Goal: Information Seeking & Learning: Learn about a topic

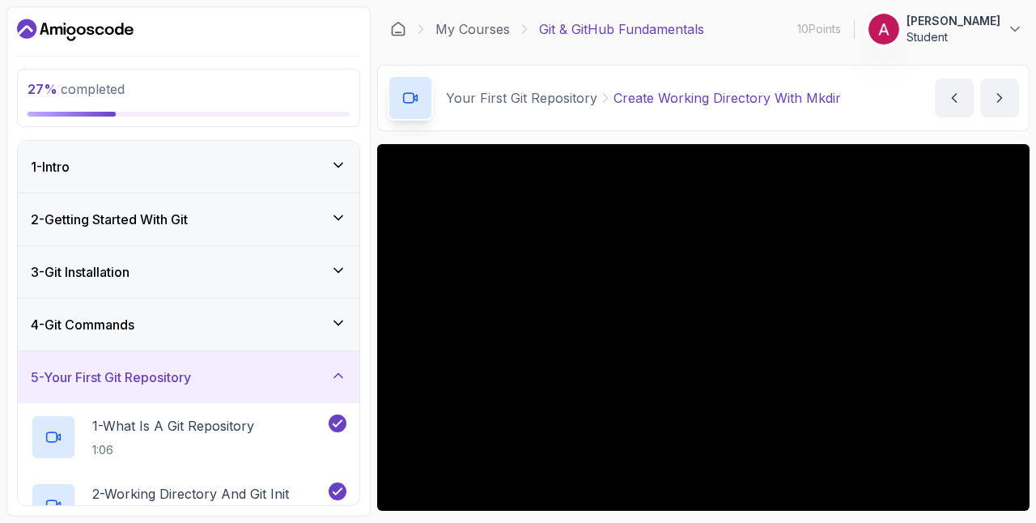
scroll to position [321, 0]
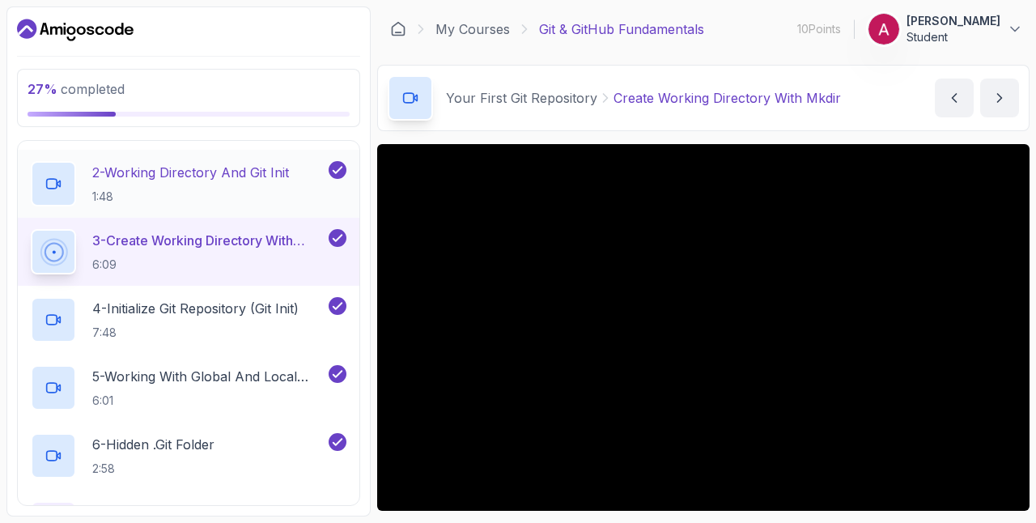
click at [53, 180] on icon at bounding box center [52, 185] width 10 height 10
click at [55, 180] on icon at bounding box center [52, 185] width 10 height 10
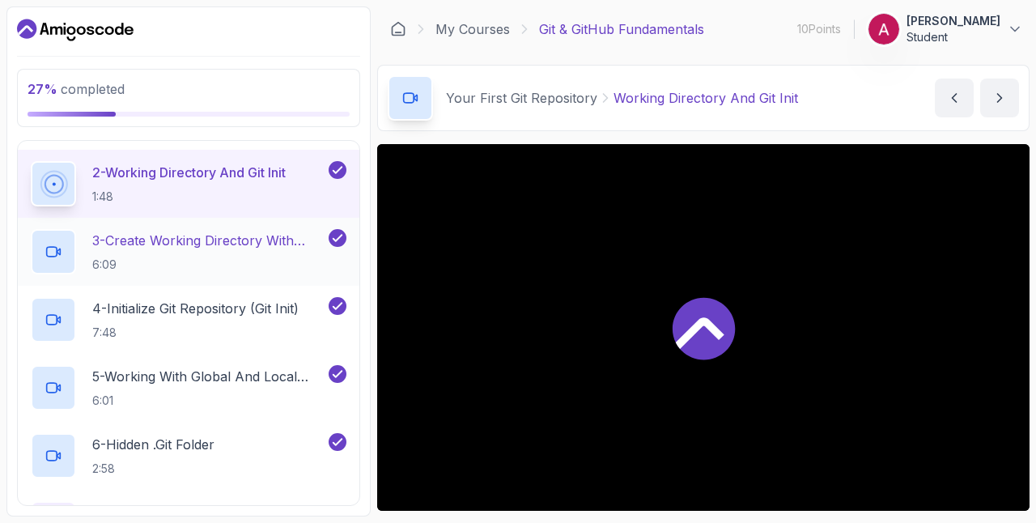
click at [57, 244] on icon at bounding box center [53, 252] width 16 height 16
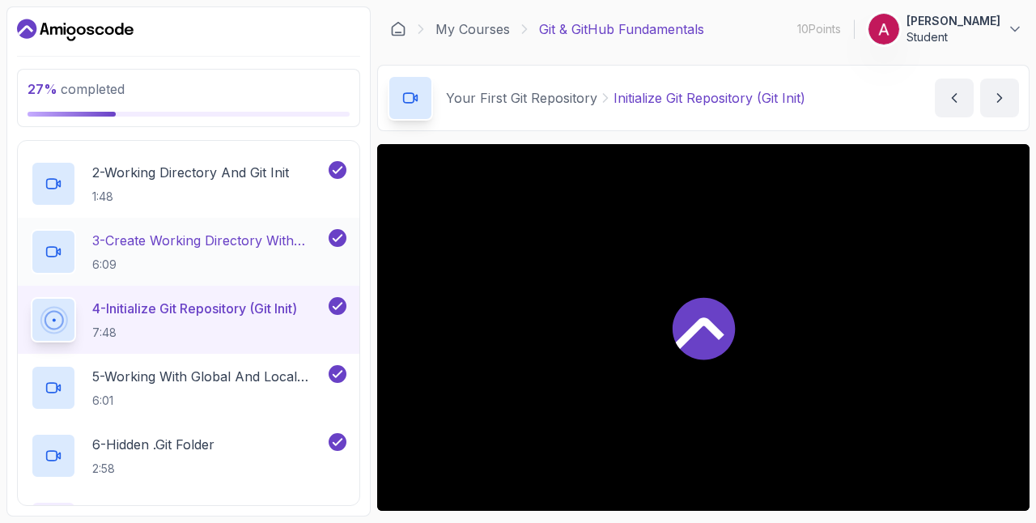
click at [553, 265] on div at bounding box center [703, 327] width 652 height 367
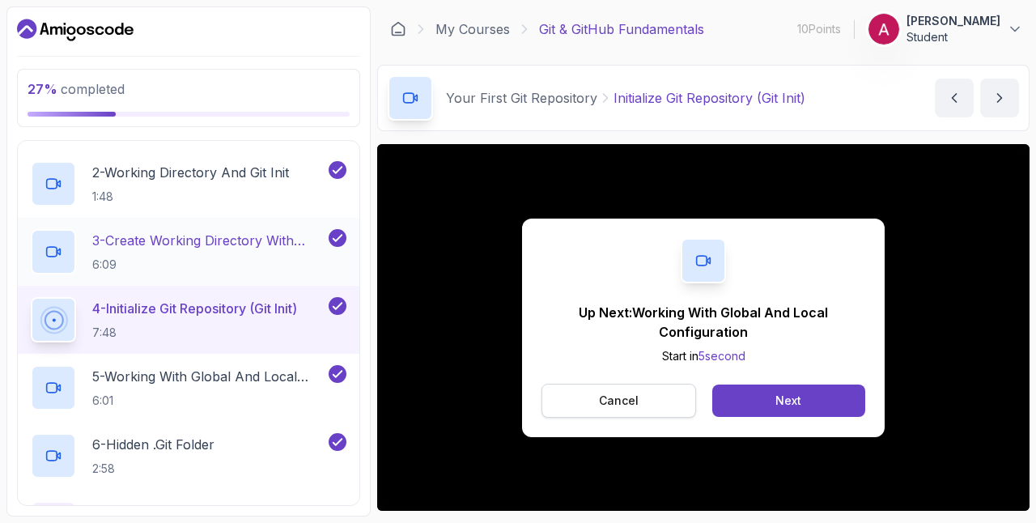
click at [625, 395] on p "Cancel" at bounding box center [619, 400] width 40 height 16
